Goal: Task Accomplishment & Management: Complete application form

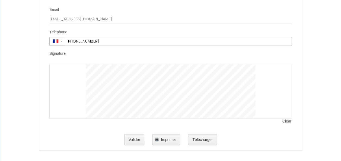
scroll to position [1441, 0]
click at [203, 138] on button "Télécharger" at bounding box center [202, 139] width 29 height 11
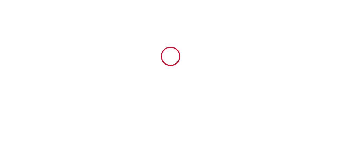
scroll to position [0, 0]
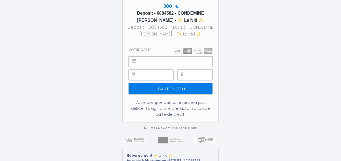
click at [170, 85] on input "Caution 300 €" at bounding box center [171, 88] width 84 height 11
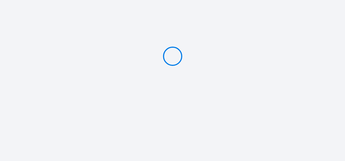
type input "Caution 300 €"
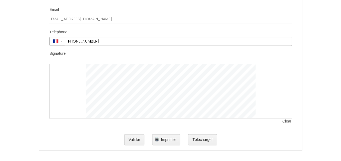
scroll to position [1441, 0]
click at [132, 139] on button "Valider" at bounding box center [134, 139] width 20 height 11
click at [138, 136] on button "Valider" at bounding box center [134, 139] width 20 height 11
